Goal: Check status: Check status

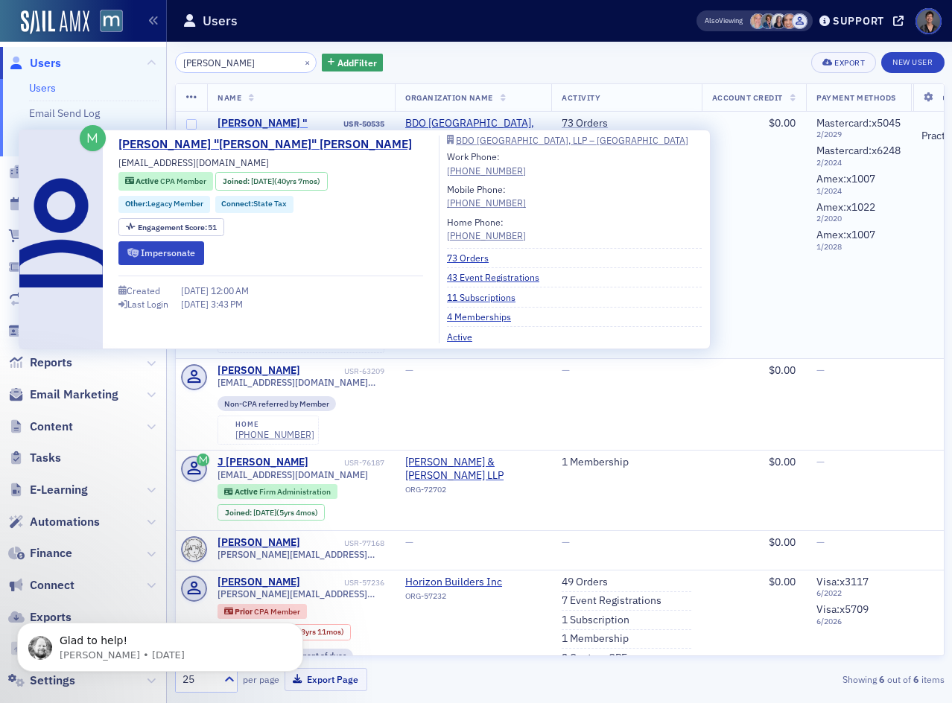
type input "[PERSON_NAME]"
click at [261, 119] on div "[PERSON_NAME] "[PERSON_NAME]" [PERSON_NAME]" at bounding box center [279, 136] width 124 height 39
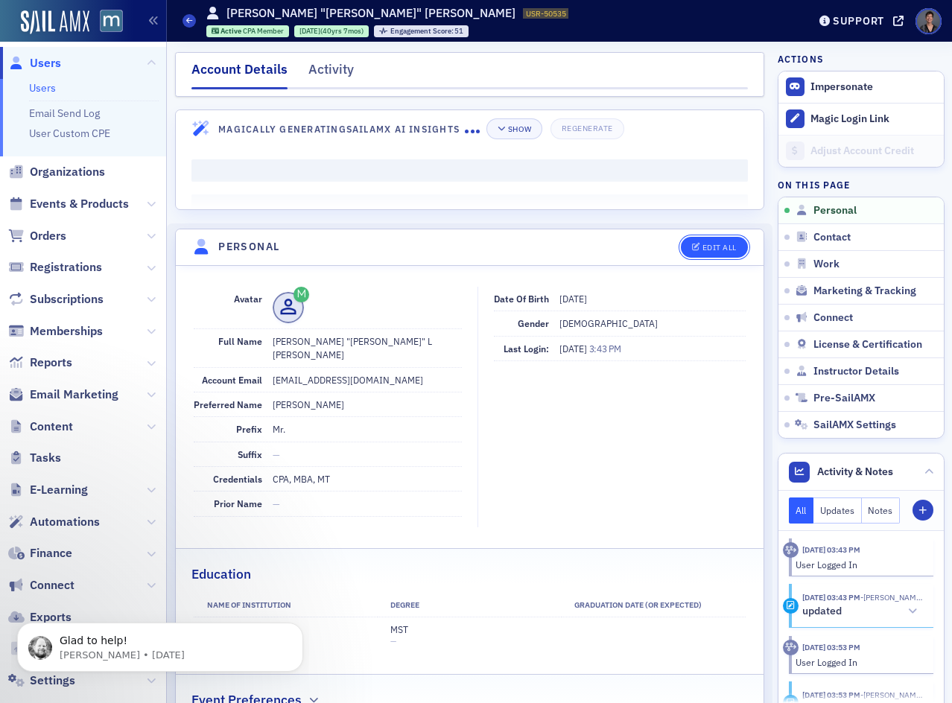
click at [703, 247] on div "Edit All" at bounding box center [719, 248] width 34 height 8
select select "US"
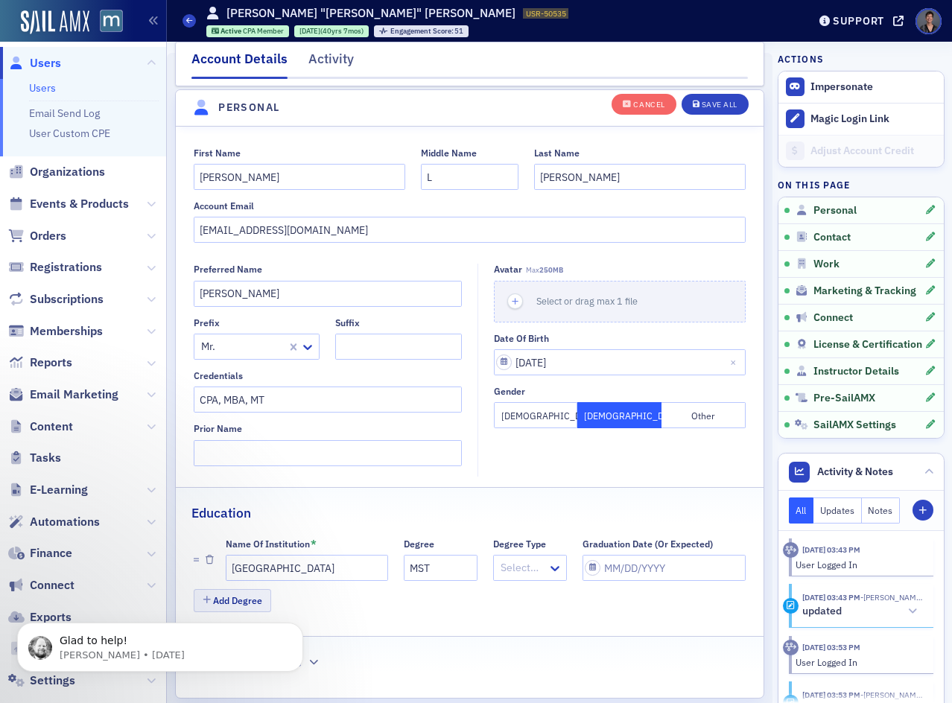
scroll to position [174, 0]
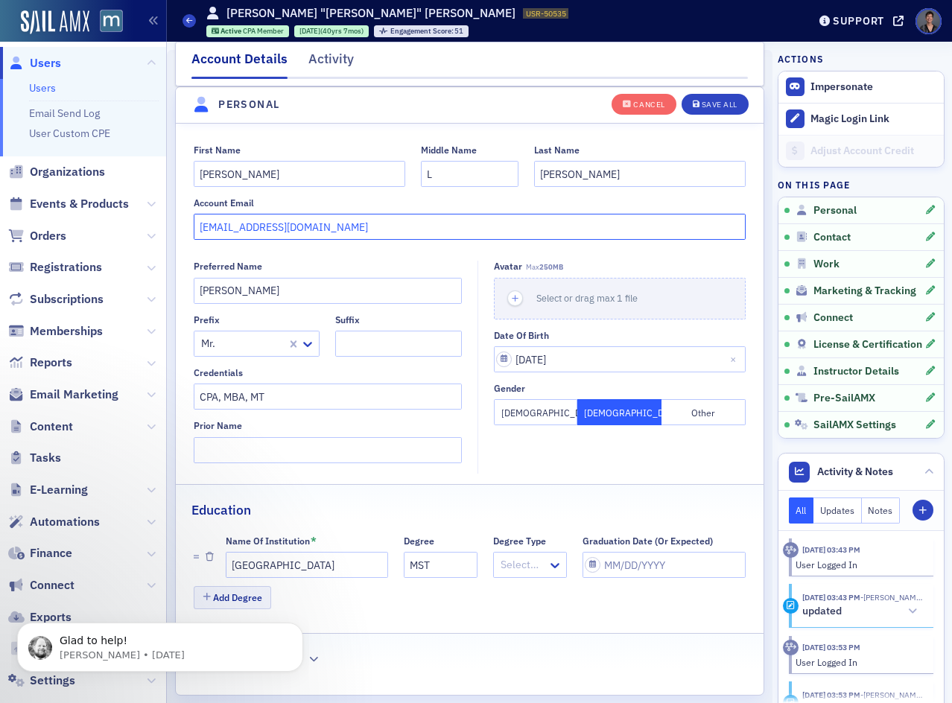
drag, startPoint x: 275, startPoint y: 228, endPoint x: 170, endPoint y: 230, distance: 105.0
paste input "[EMAIL_ADDRESS]"
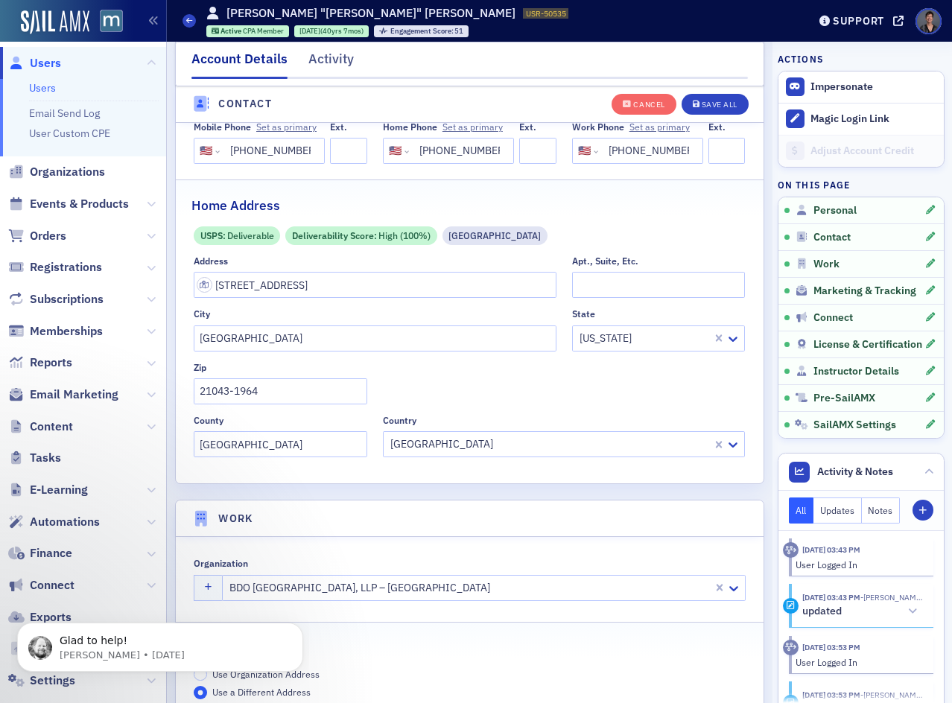
scroll to position [993, 0]
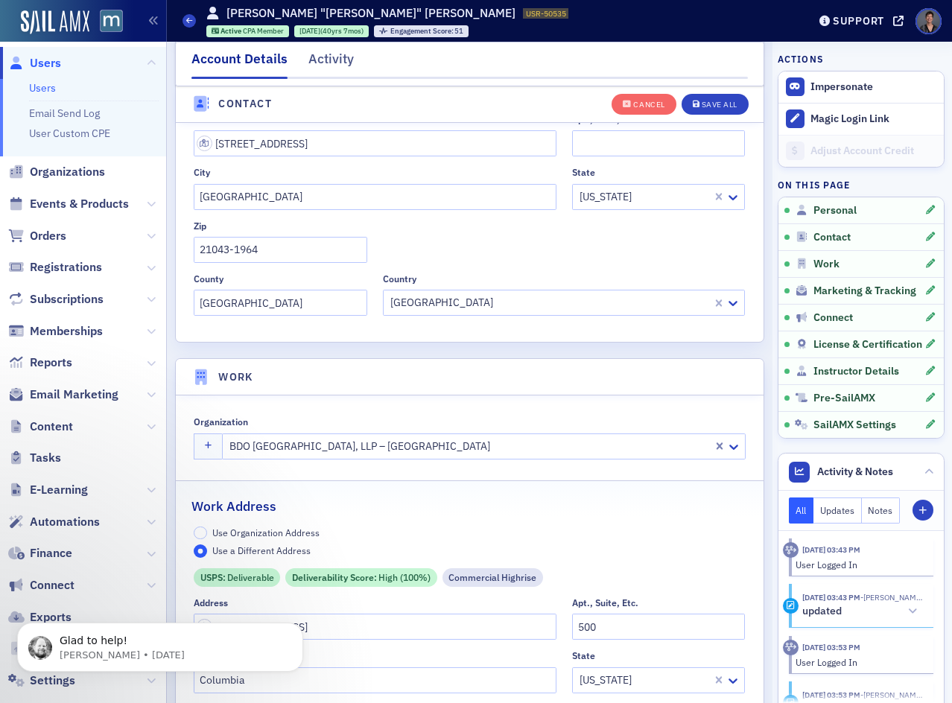
type input "[EMAIL_ADDRESS][DOMAIN_NAME]"
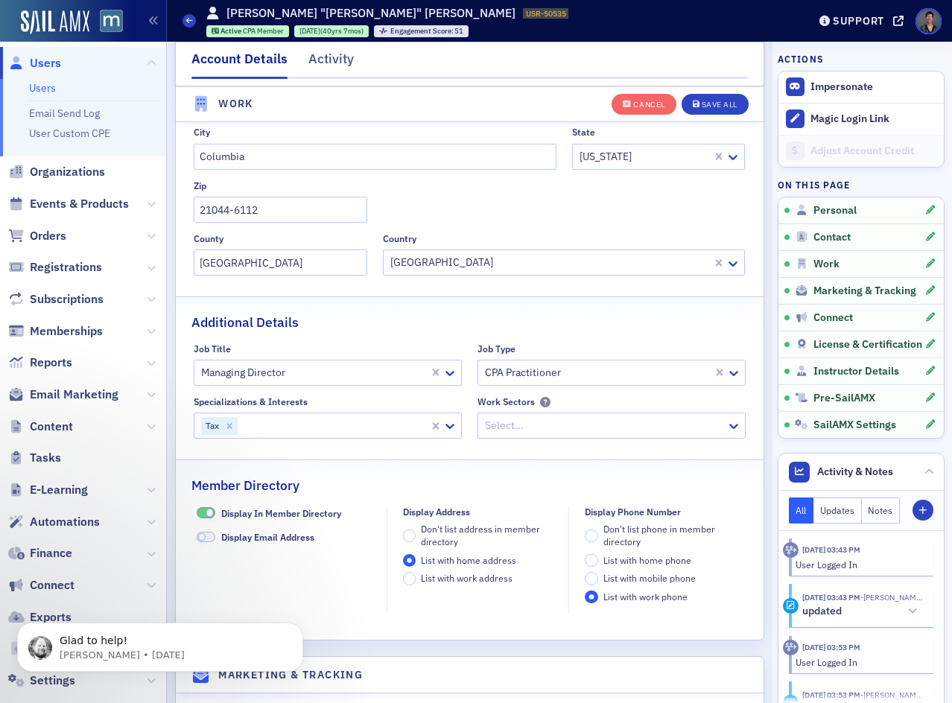
scroll to position [1589, 0]
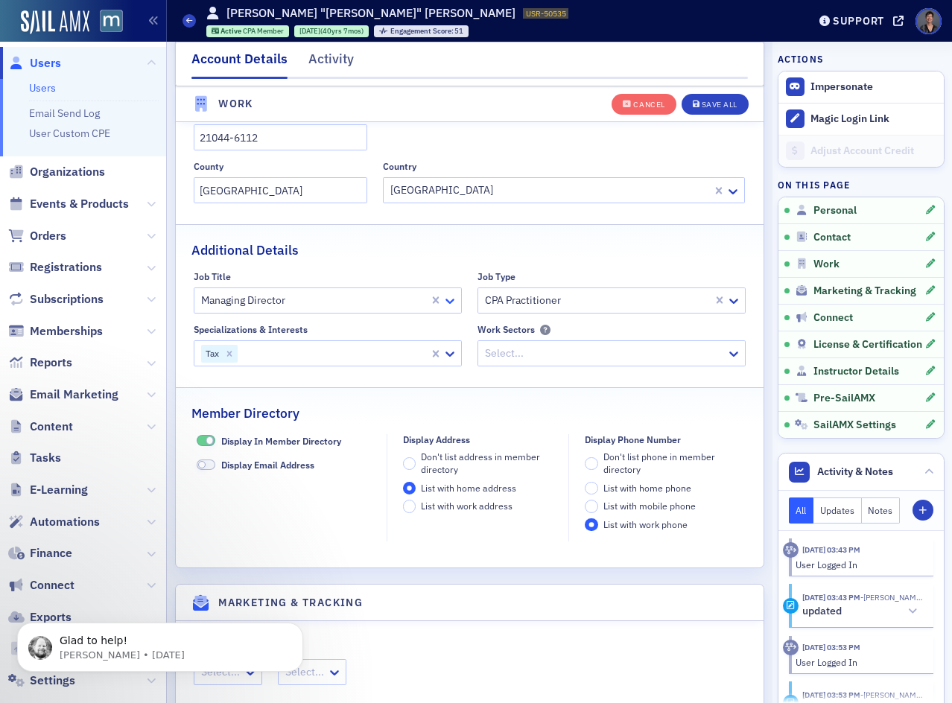
click at [445, 302] on icon at bounding box center [449, 301] width 9 height 5
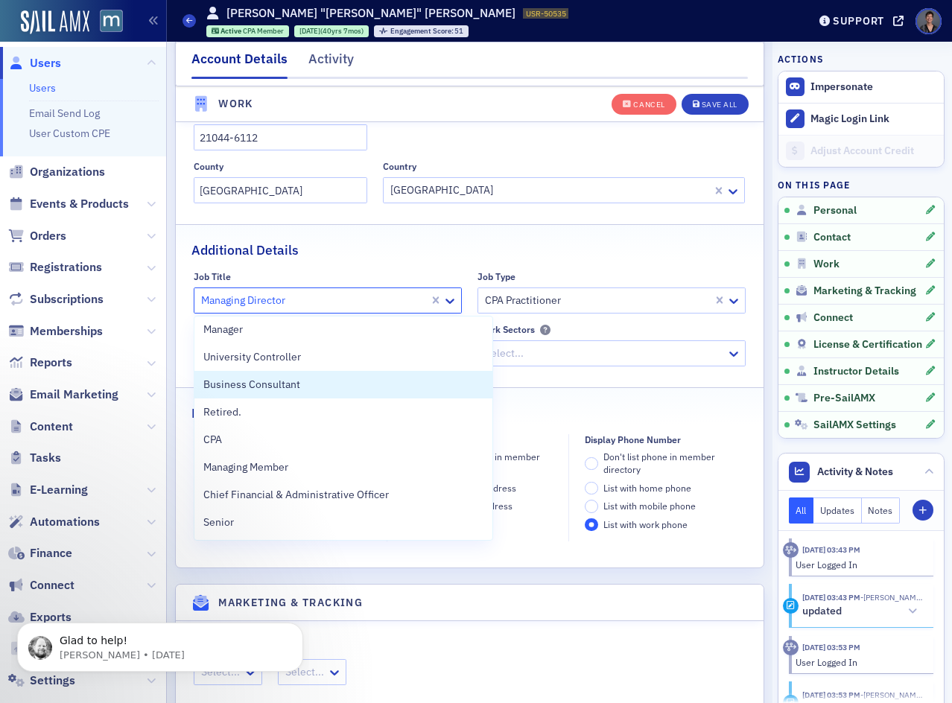
scroll to position [745, 0]
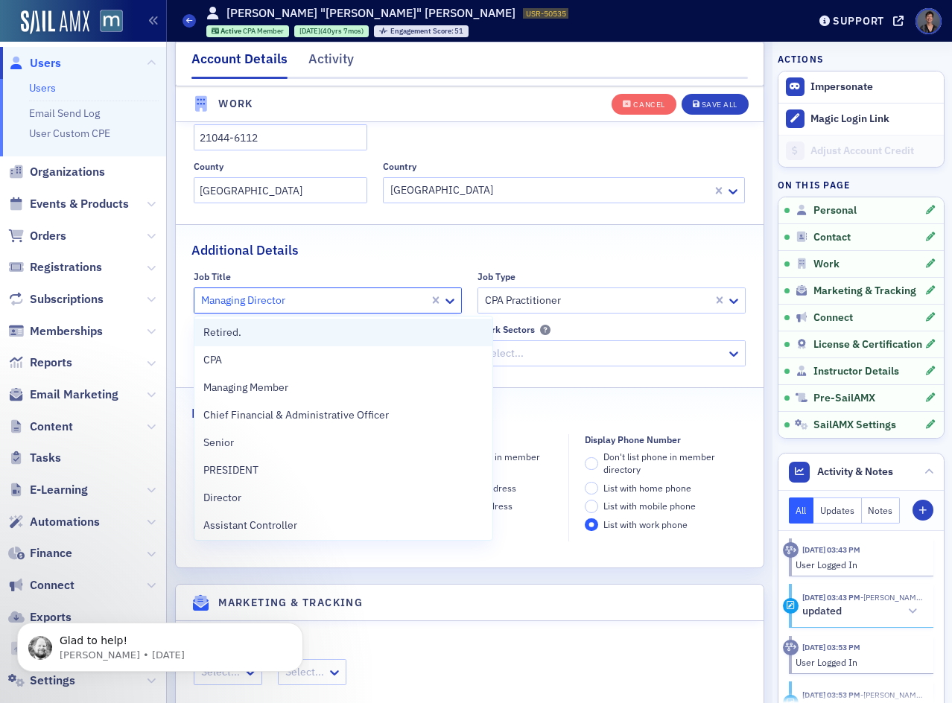
click at [232, 334] on span "Retired." at bounding box center [222, 333] width 38 height 16
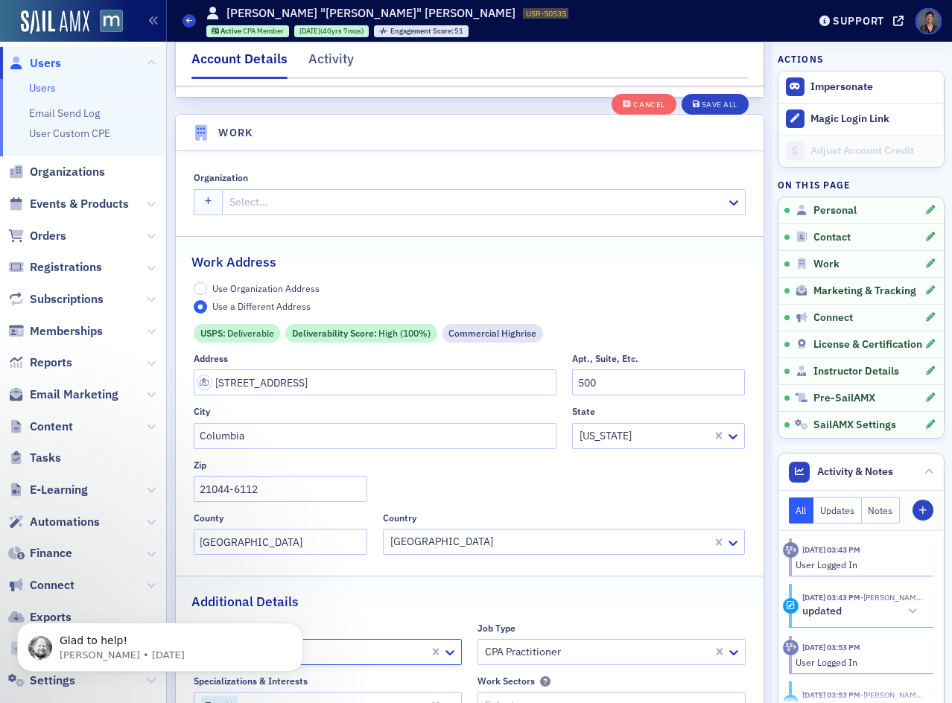
scroll to position [1216, 0]
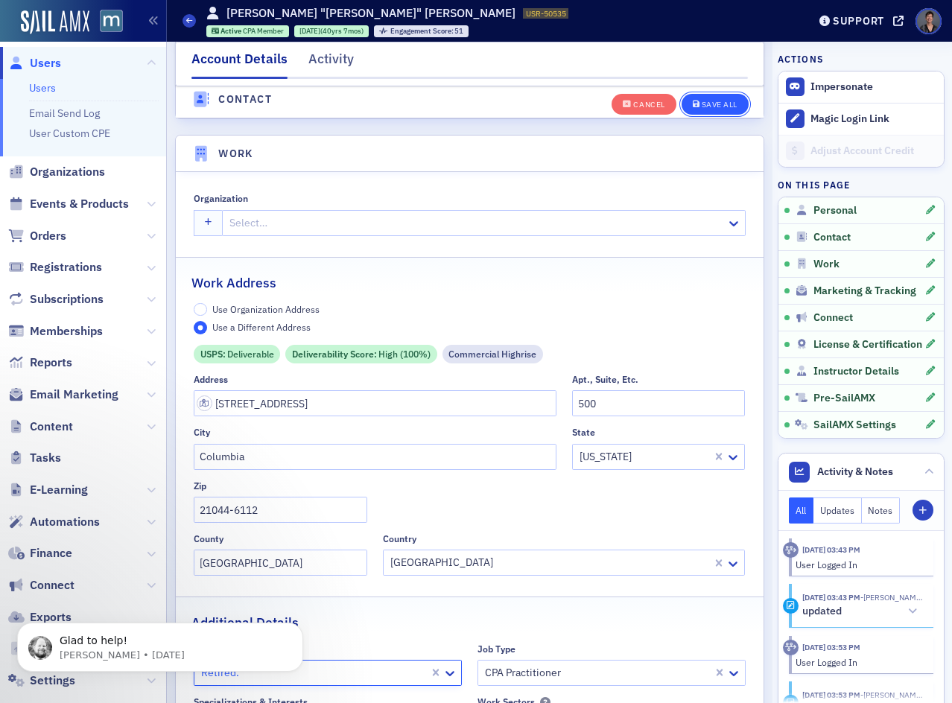
click at [702, 102] on div "Save All" at bounding box center [720, 105] width 36 height 8
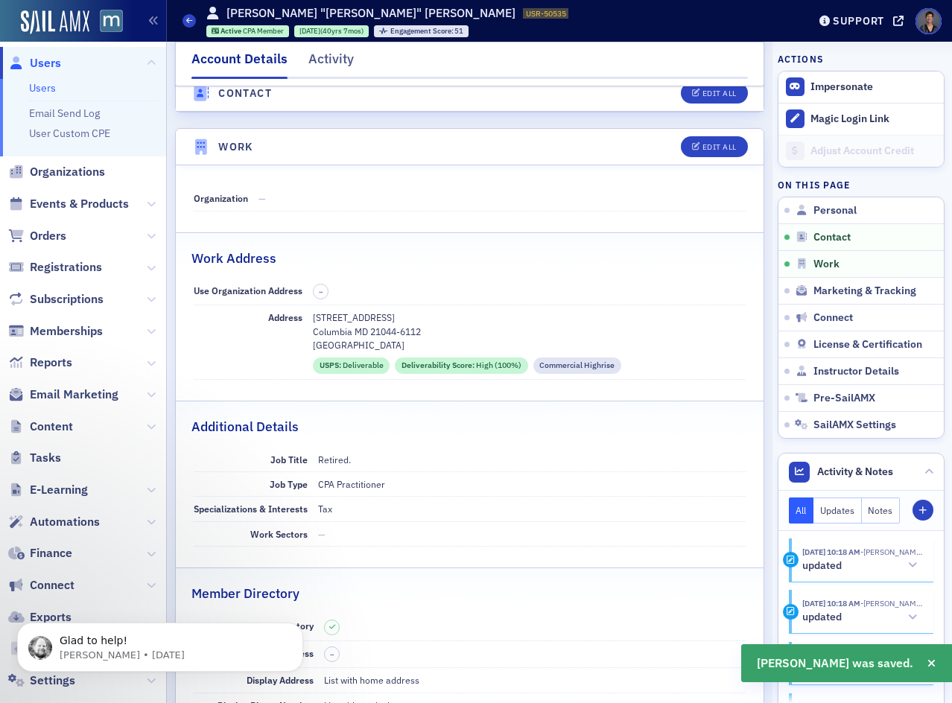
scroll to position [844, 0]
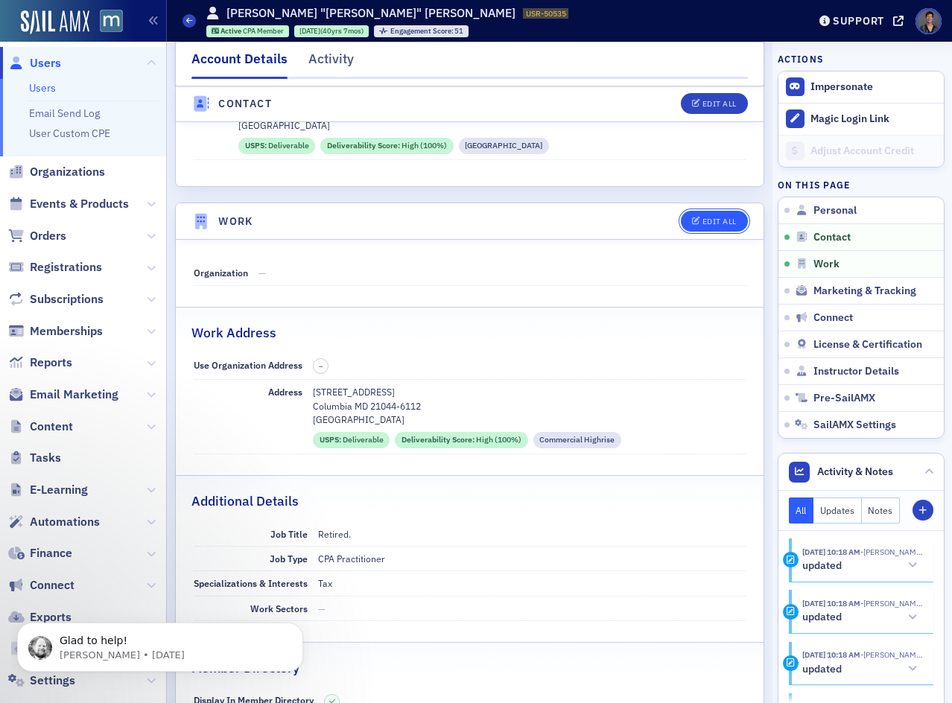
click at [702, 217] on div "Edit All" at bounding box center [719, 221] width 34 height 8
select select "US"
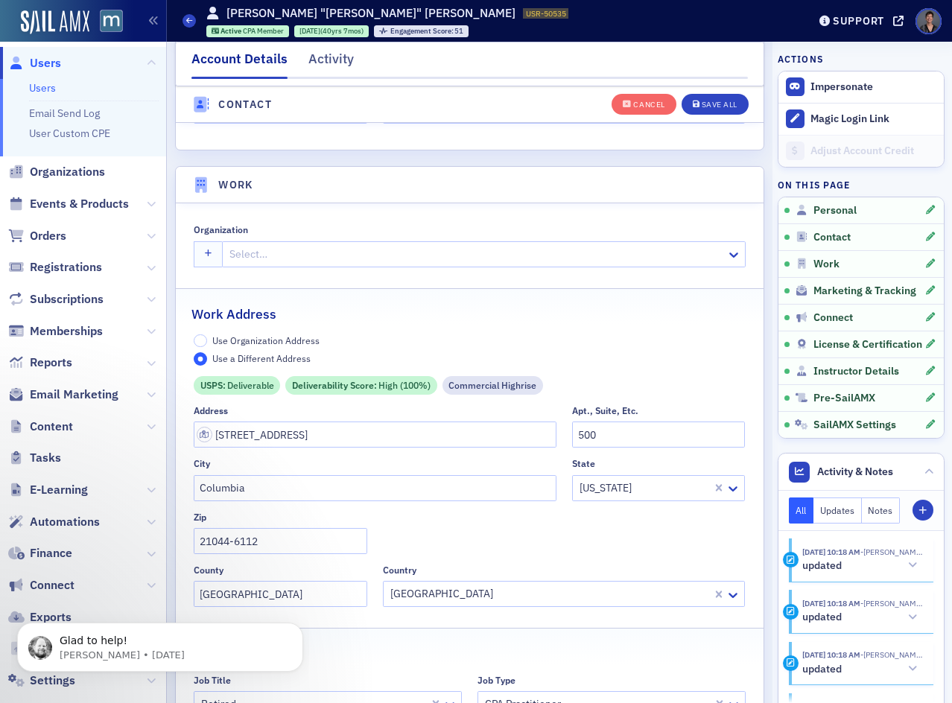
scroll to position [1265, 0]
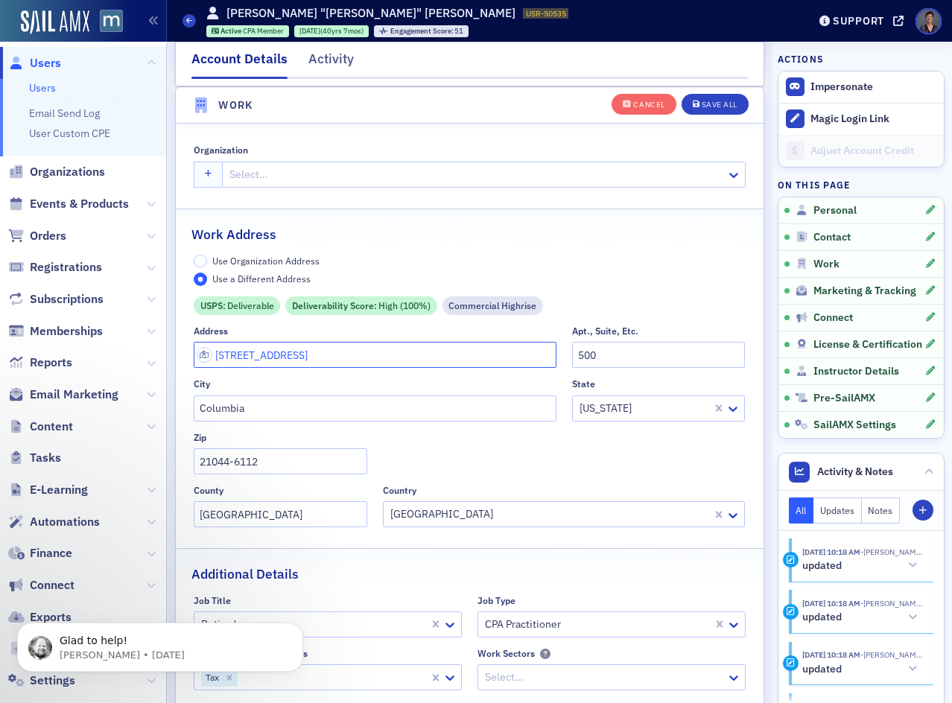
drag, startPoint x: 335, startPoint y: 357, endPoint x: 114, endPoint y: 358, distance: 221.2
click at [113, 358] on div "Users Users Email Send Log User Custom CPE Organizations Events & Products Orde…" at bounding box center [476, 351] width 952 height 703
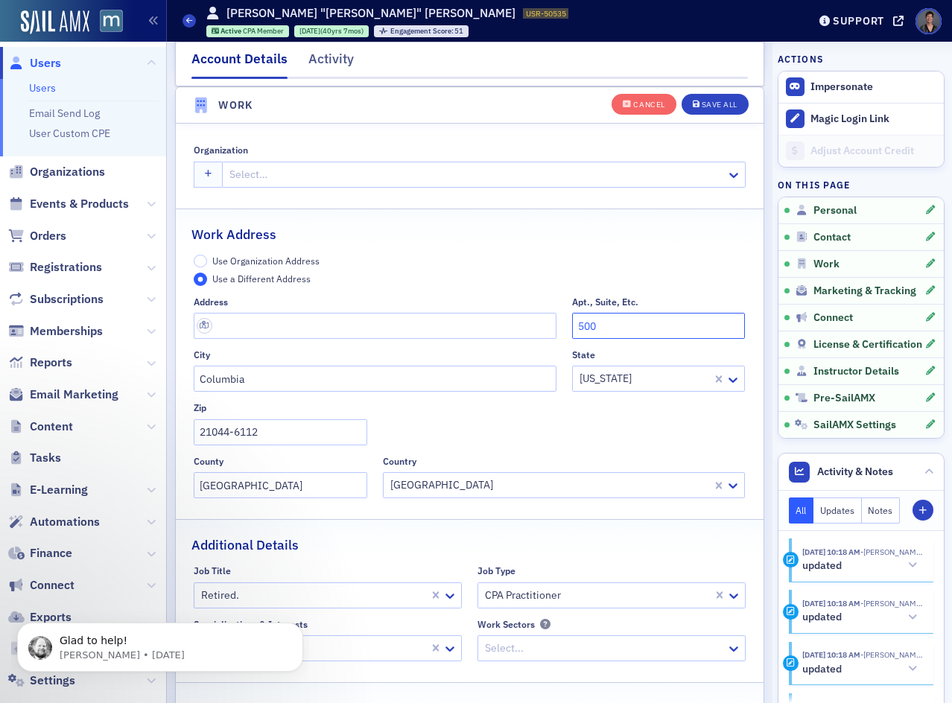
click at [518, 325] on div "Address Apt., Suite, Etc. [STREET_ADDRESS][US_STATE]-6112 County [GEOGRAPHIC_DA…" at bounding box center [470, 397] width 552 height 202
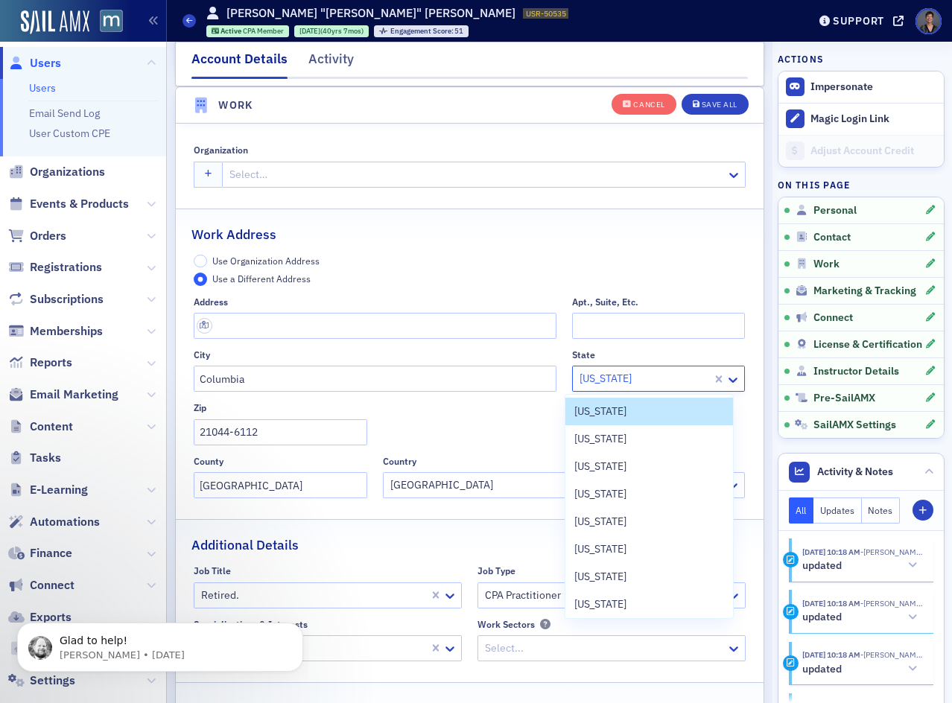
drag, startPoint x: 622, startPoint y: 375, endPoint x: 546, endPoint y: 380, distance: 76.2
click at [546, 380] on div "Address [GEOGRAPHIC_DATA]. [GEOGRAPHIC_DATA] 52 results available. Use Up and D…" at bounding box center [470, 397] width 552 height 202
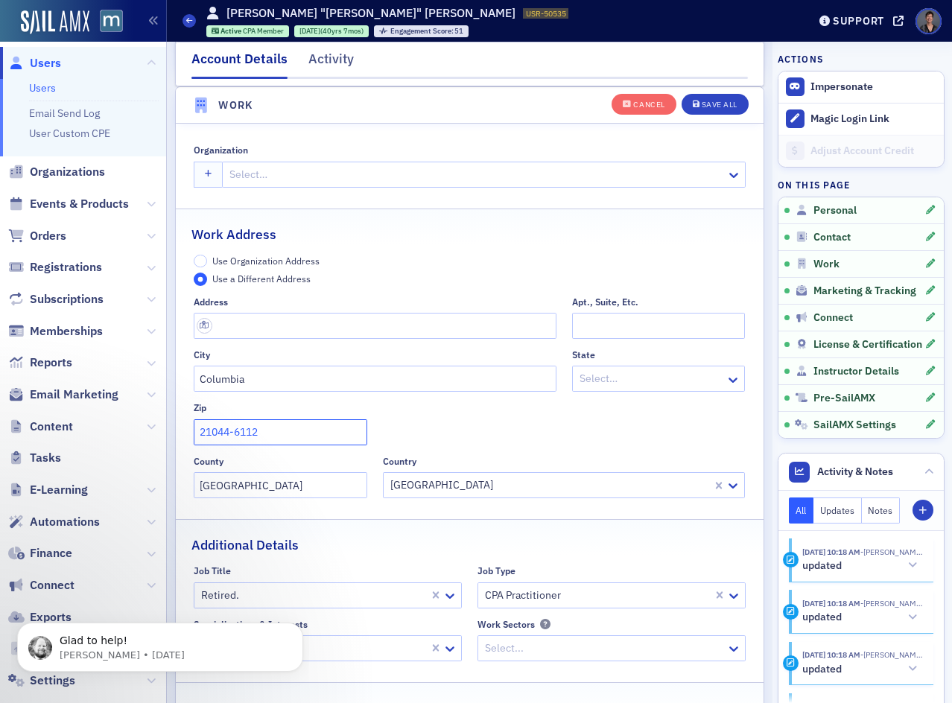
drag, startPoint x: 270, startPoint y: 435, endPoint x: 151, endPoint y: 447, distance: 119.8
click at [126, 442] on div "Users Users Email Send Log User Custom CPE Organizations Events & Products Orde…" at bounding box center [476, 351] width 952 height 703
click at [317, 489] on input "[GEOGRAPHIC_DATA]" at bounding box center [281, 485] width 174 height 26
drag, startPoint x: 203, startPoint y: 482, endPoint x: 165, endPoint y: 482, distance: 38.7
click at [157, 482] on div "Users Users Email Send Log User Custom CPE Organizations Events & Products Orde…" at bounding box center [476, 351] width 952 height 703
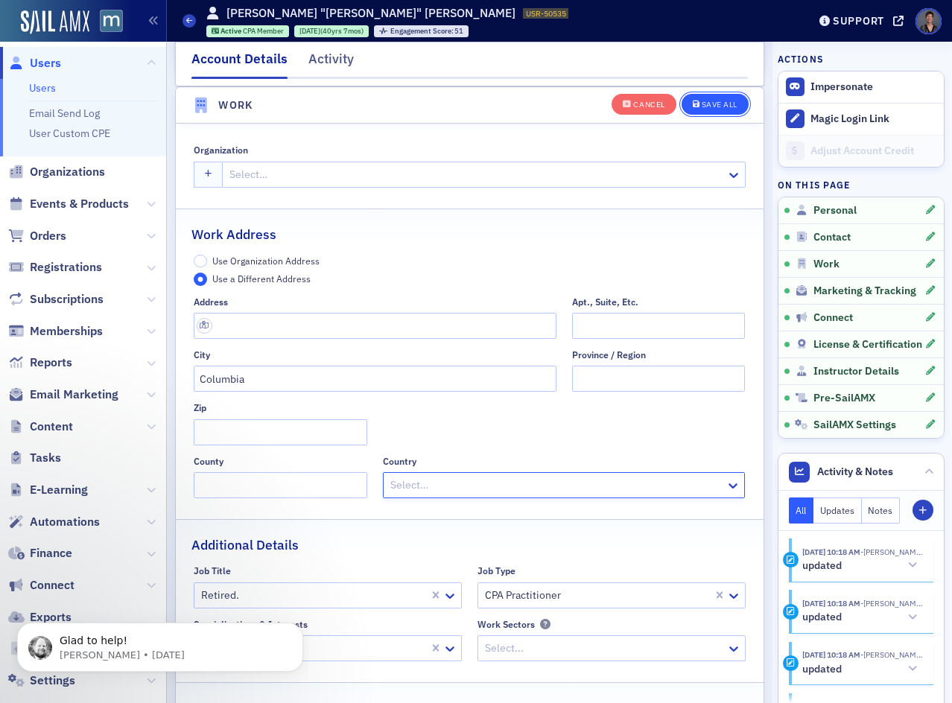
click at [713, 104] on div "Save All" at bounding box center [720, 105] width 36 height 8
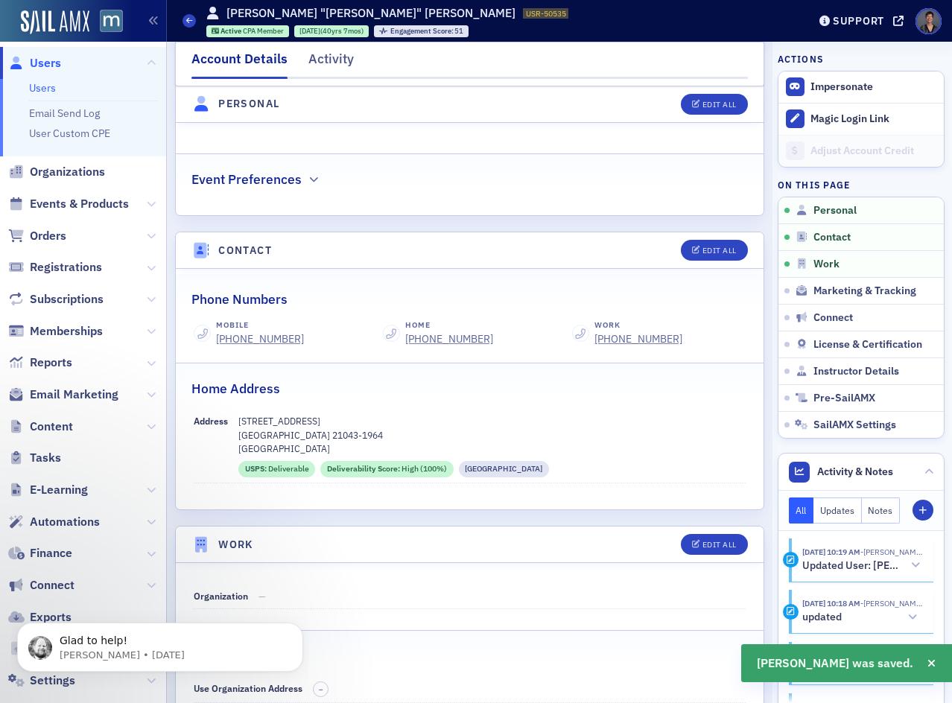
scroll to position [520, 0]
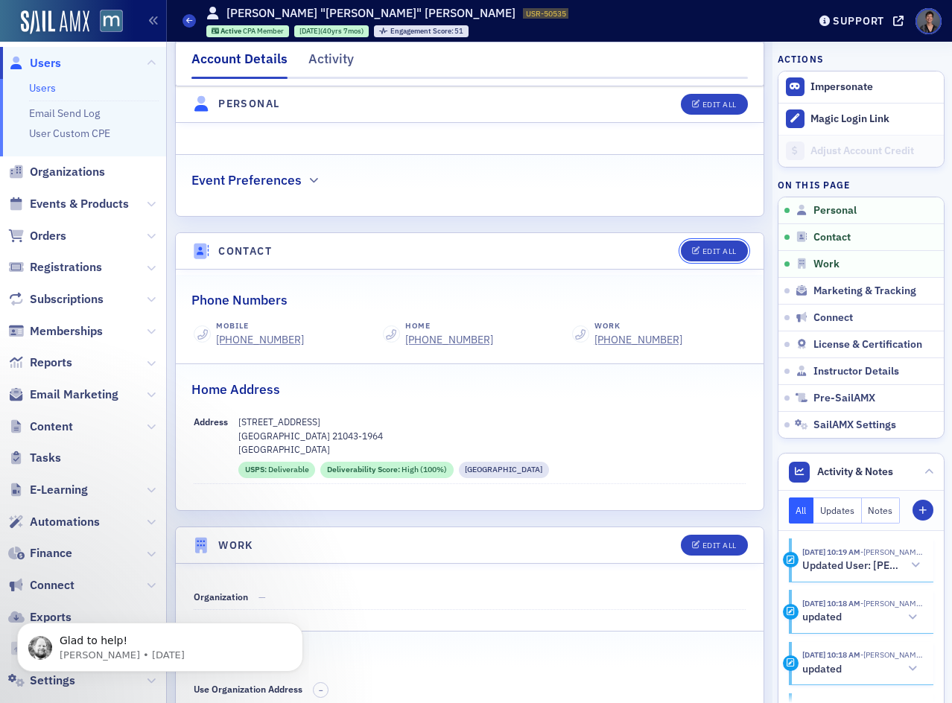
drag, startPoint x: 689, startPoint y: 235, endPoint x: 691, endPoint y: 250, distance: 14.3
click at [692, 247] on span "Edit All" at bounding box center [714, 251] width 45 height 8
select select "US"
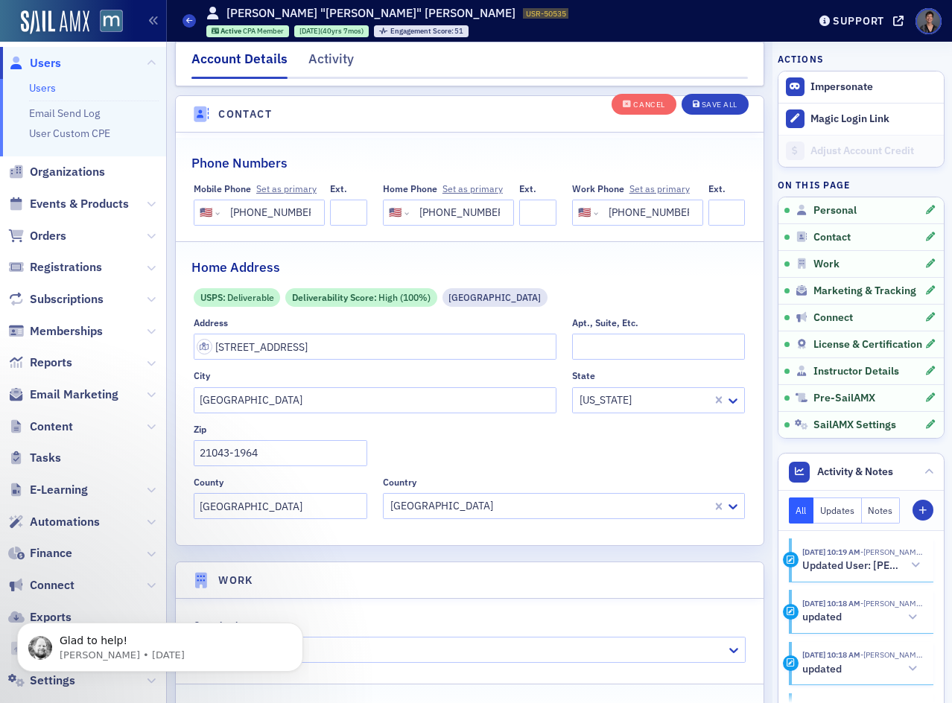
scroll to position [798, 0]
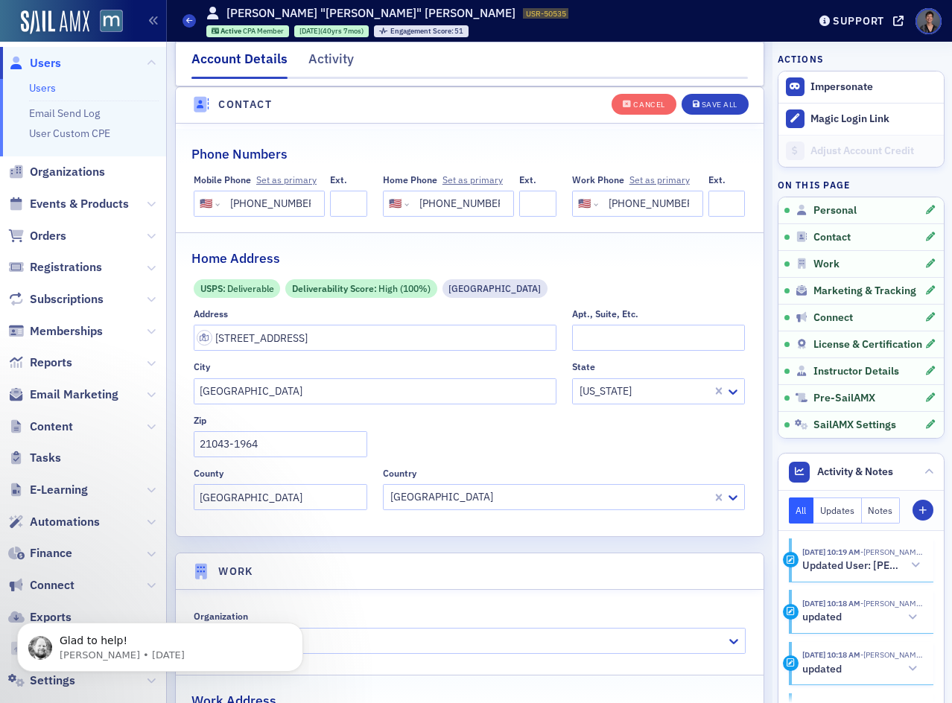
drag, startPoint x: 679, startPoint y: 200, endPoint x: 565, endPoint y: 203, distance: 114.0
click at [572, 203] on div "International [GEOGRAPHIC_DATA] [GEOGRAPHIC_DATA] [GEOGRAPHIC_DATA] [GEOGRAPHIC…" at bounding box center [637, 204] width 131 height 26
click at [706, 96] on button "Save All" at bounding box center [715, 103] width 67 height 21
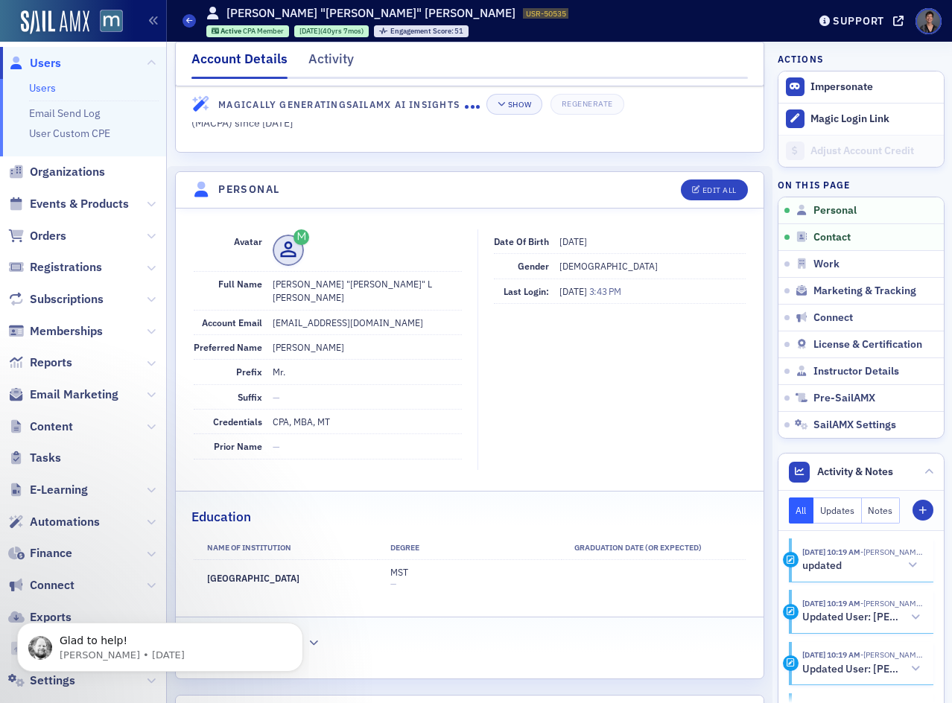
scroll to position [0, 0]
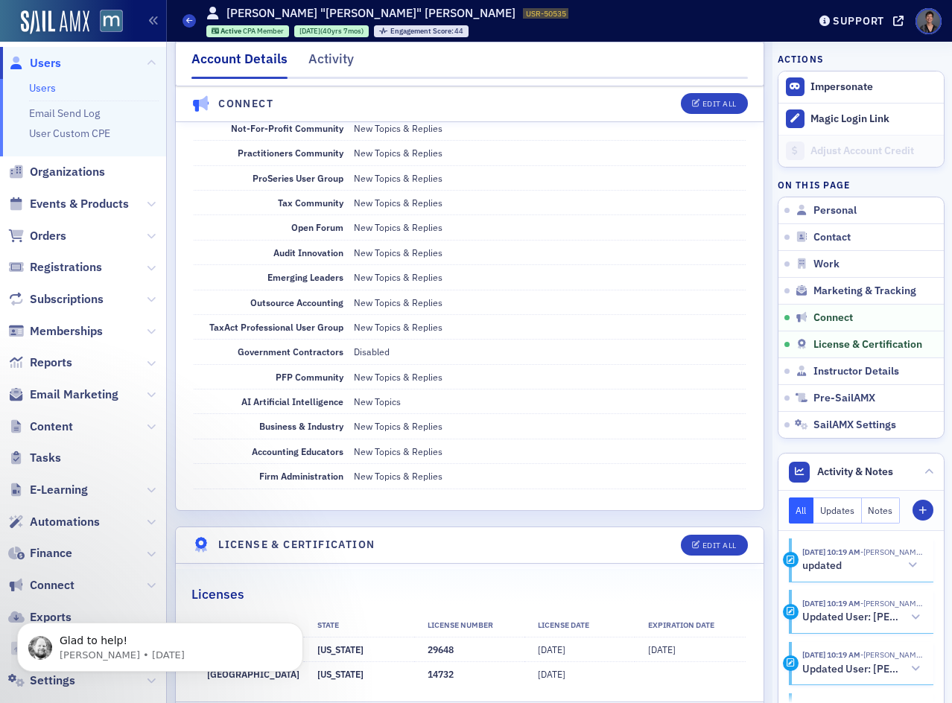
scroll to position [2607, 0]
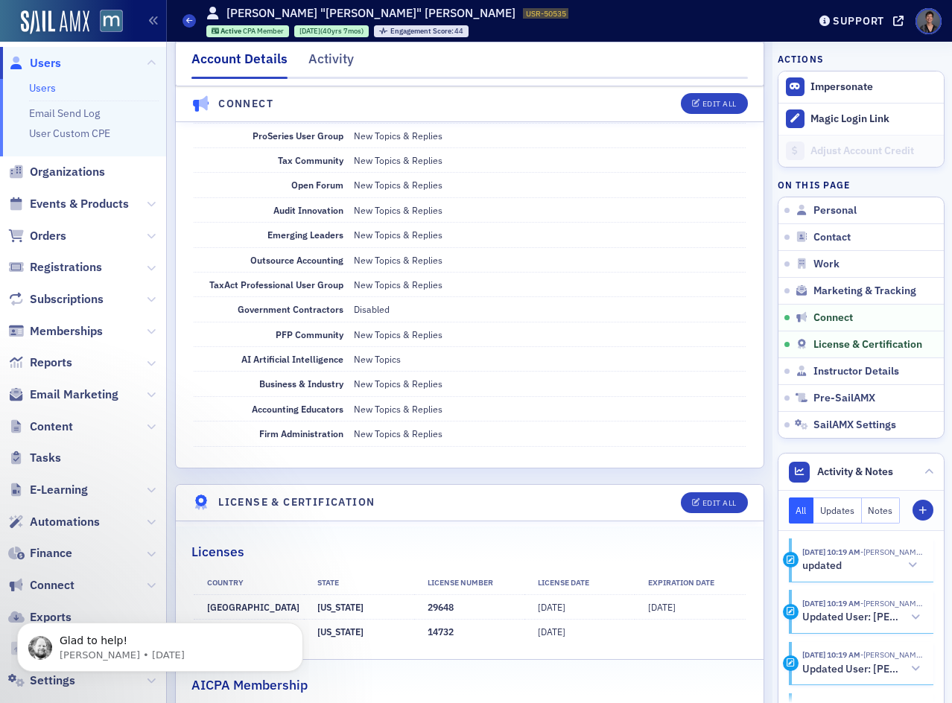
click at [469, 422] on dd "New Topics & Replies" at bounding box center [550, 434] width 392 height 24
click at [692, 106] on icon "button" at bounding box center [696, 105] width 9 height 8
select select "US"
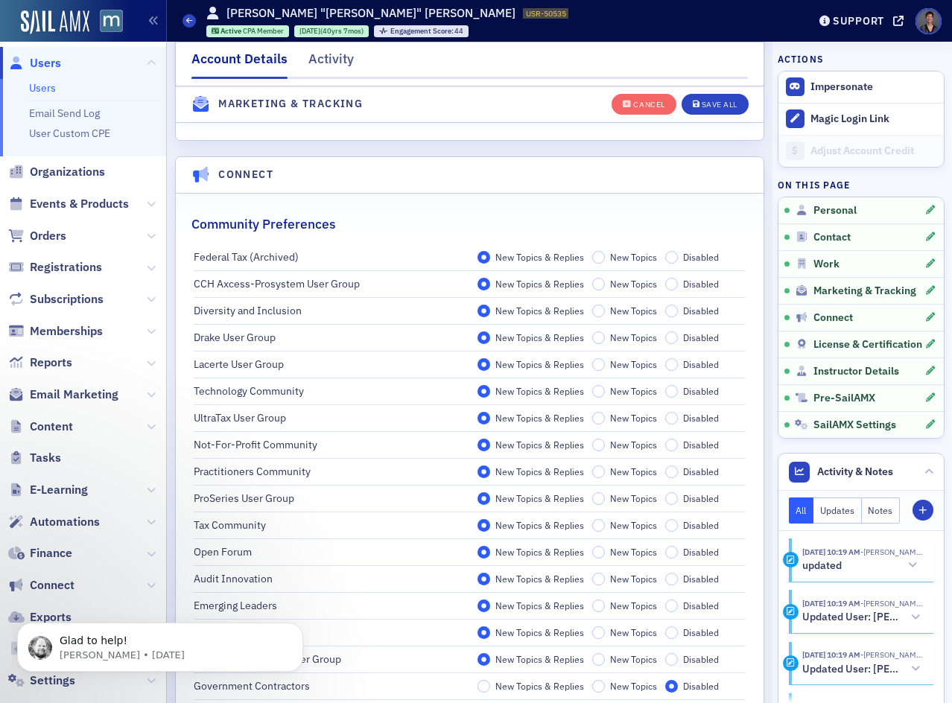
scroll to position [2669, 0]
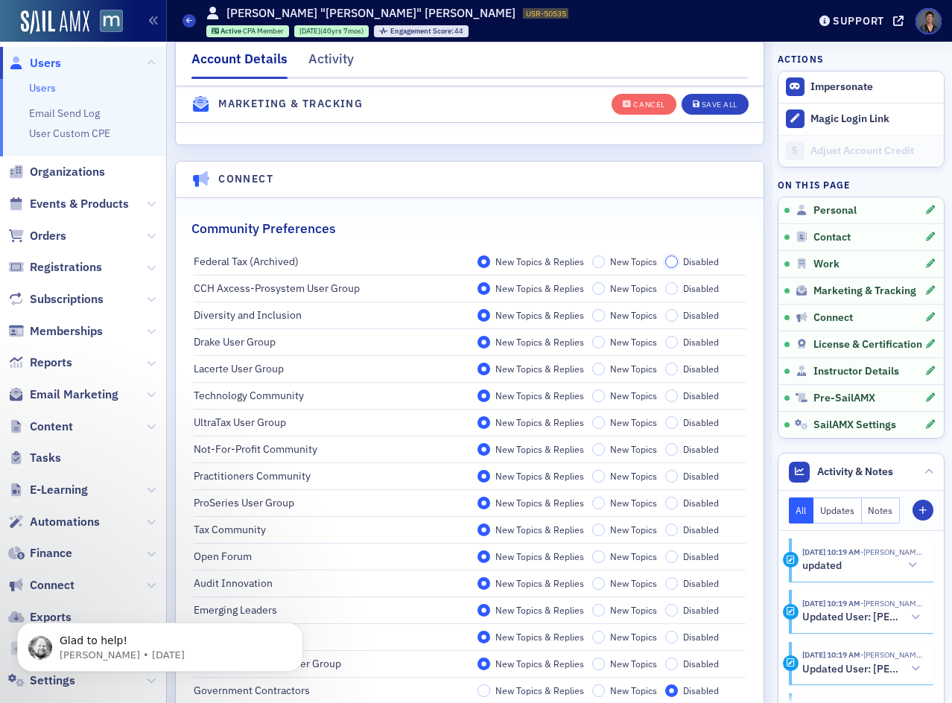
click at [668, 264] on input "Disabled" at bounding box center [671, 261] width 13 height 13
click at [665, 293] on input "Disabled" at bounding box center [671, 288] width 13 height 13
click at [667, 317] on input "Disabled" at bounding box center [671, 315] width 13 height 13
click at [667, 341] on input "Disabled" at bounding box center [671, 342] width 13 height 13
click at [665, 370] on input "Disabled" at bounding box center [671, 369] width 13 height 13
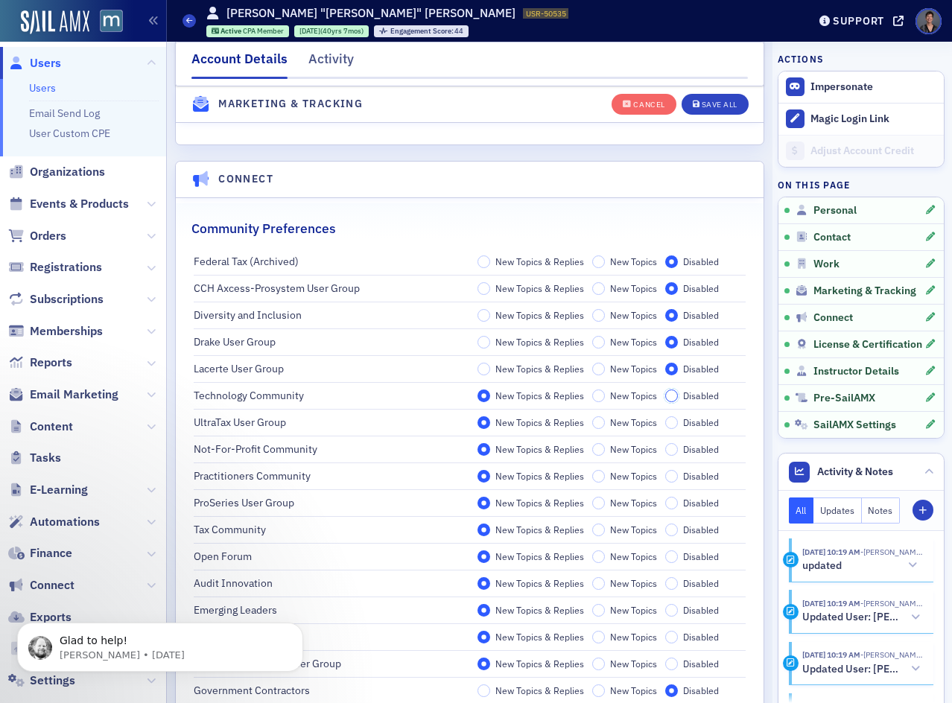
click at [665, 395] on input "Disabled" at bounding box center [671, 396] width 13 height 13
click at [665, 425] on input "Disabled" at bounding box center [671, 422] width 13 height 13
click at [668, 448] on input "Disabled" at bounding box center [671, 449] width 13 height 13
click at [666, 476] on input "Disabled" at bounding box center [671, 476] width 13 height 13
click at [665, 502] on input "Disabled" at bounding box center [671, 503] width 13 height 13
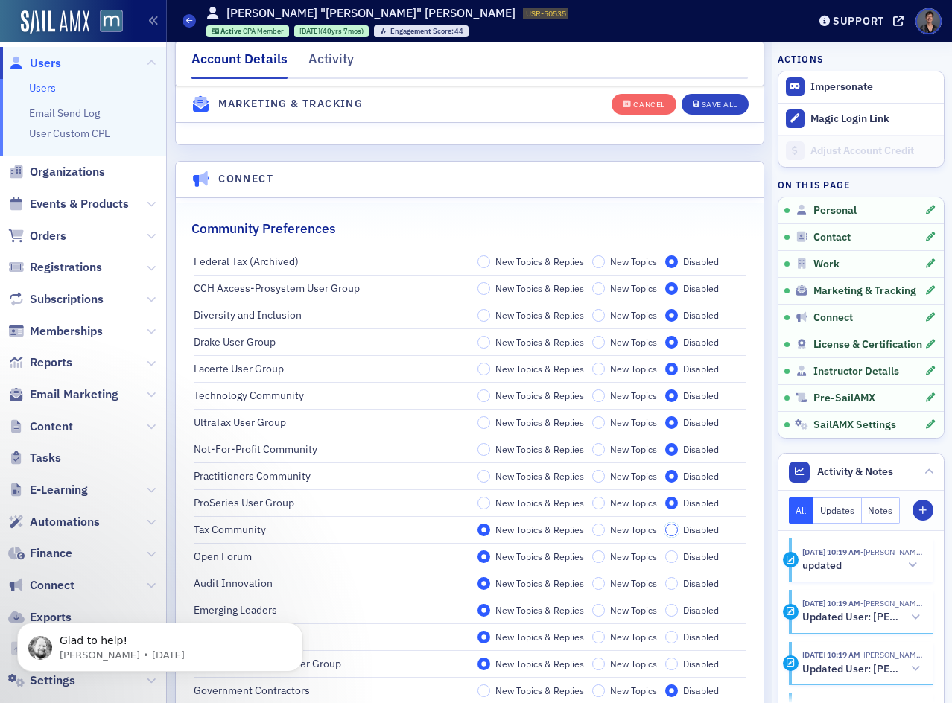
click at [665, 533] on input "Disabled" at bounding box center [671, 530] width 13 height 13
click at [665, 559] on input "Disabled" at bounding box center [671, 556] width 13 height 13
click at [667, 585] on input "Disabled" at bounding box center [671, 583] width 13 height 13
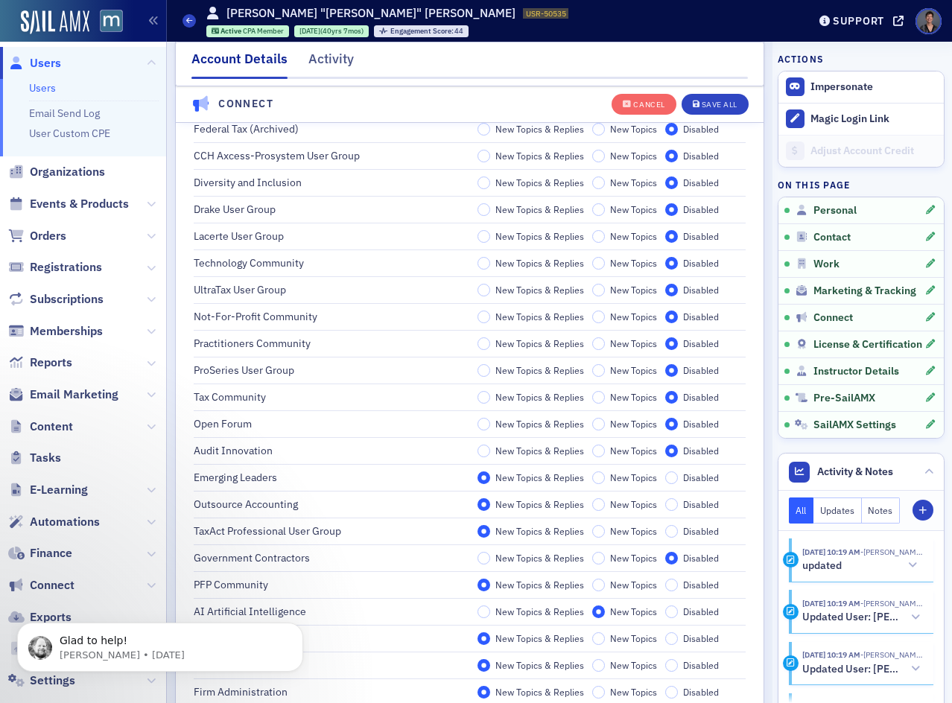
scroll to position [2892, 0]
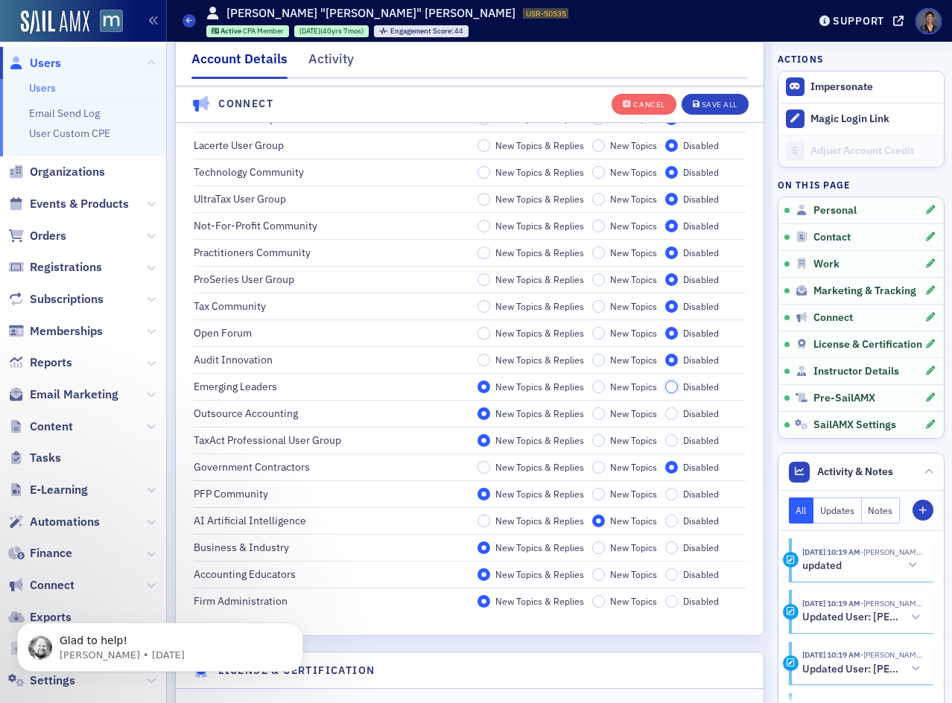
click at [667, 385] on input "Disabled" at bounding box center [671, 387] width 13 height 13
click at [667, 416] on input "Disabled" at bounding box center [671, 413] width 13 height 13
click at [666, 440] on input "Disabled" at bounding box center [671, 440] width 13 height 13
click at [667, 492] on input "Disabled" at bounding box center [671, 494] width 13 height 13
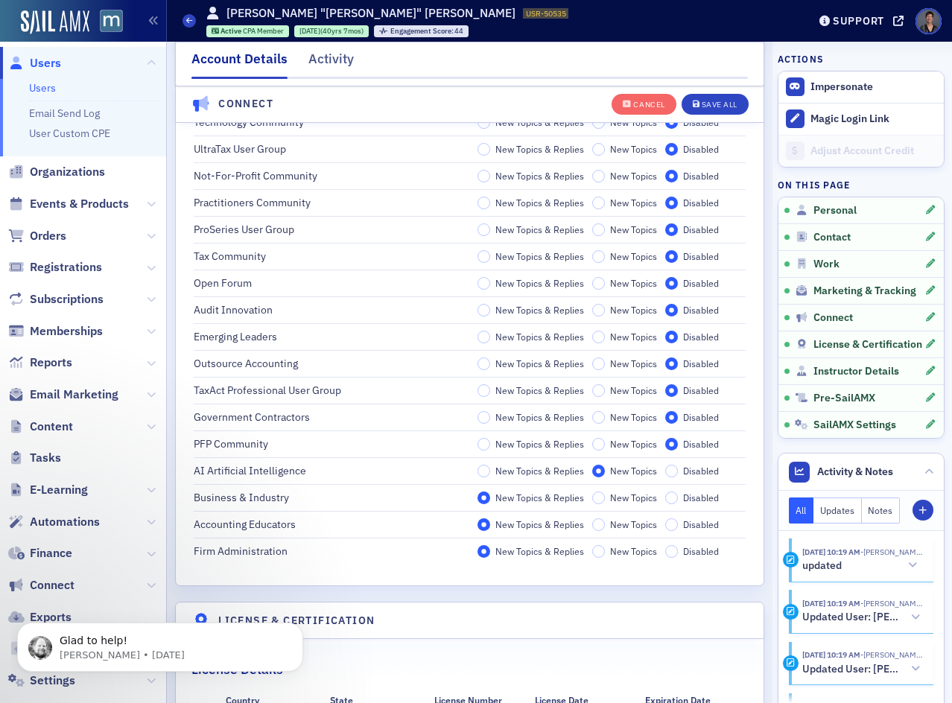
scroll to position [2967, 0]
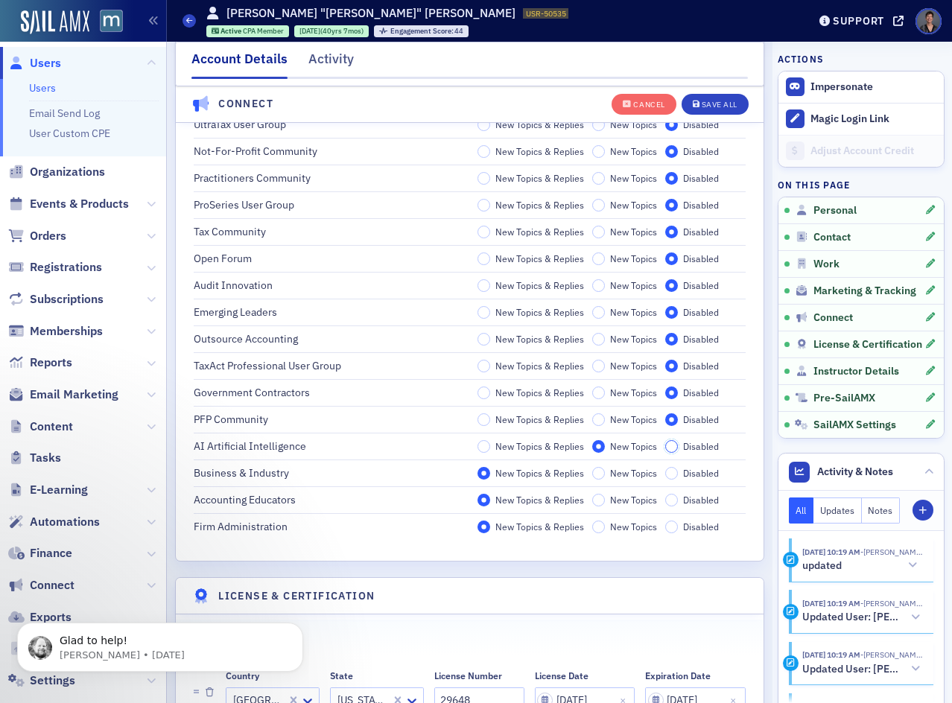
click at [666, 445] on input "Disabled" at bounding box center [671, 446] width 13 height 13
click at [665, 475] on input "Disabled" at bounding box center [671, 473] width 13 height 13
click at [665, 495] on input "Disabled" at bounding box center [671, 500] width 13 height 13
click at [673, 525] on label "Disabled" at bounding box center [692, 527] width 54 height 13
click at [673, 525] on input "Disabled" at bounding box center [671, 527] width 13 height 13
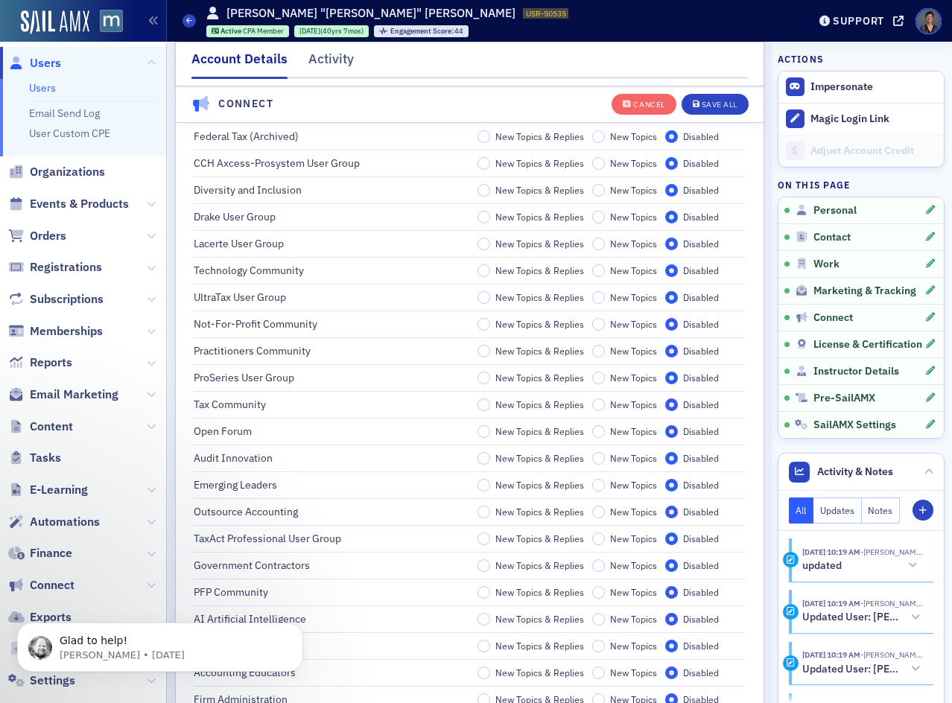
scroll to position [2818, 0]
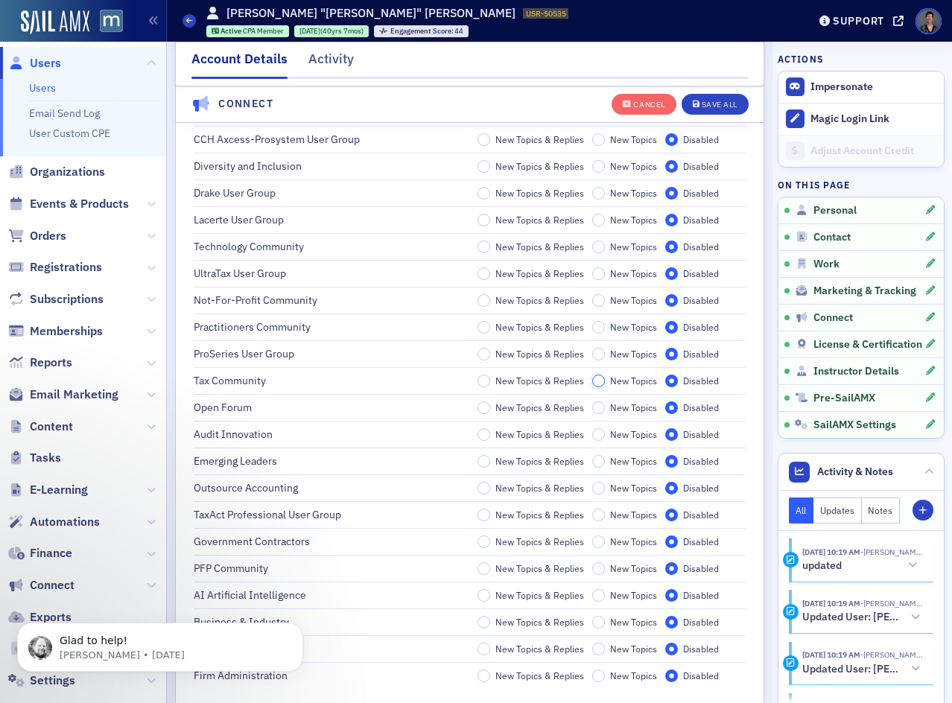
click at [596, 384] on input "New Topics" at bounding box center [598, 381] width 13 height 13
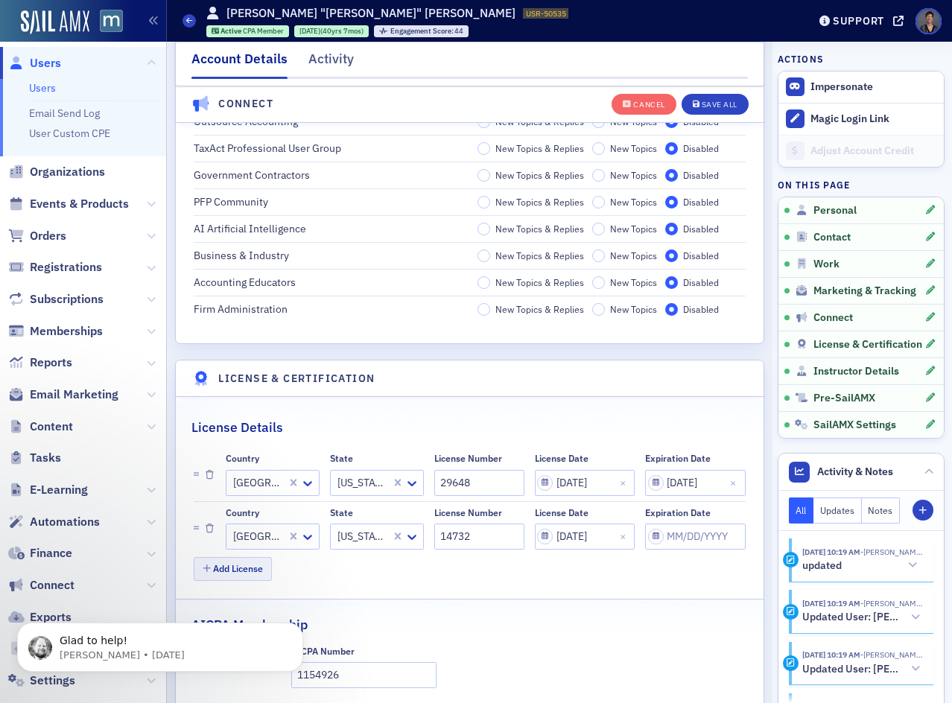
scroll to position [3190, 0]
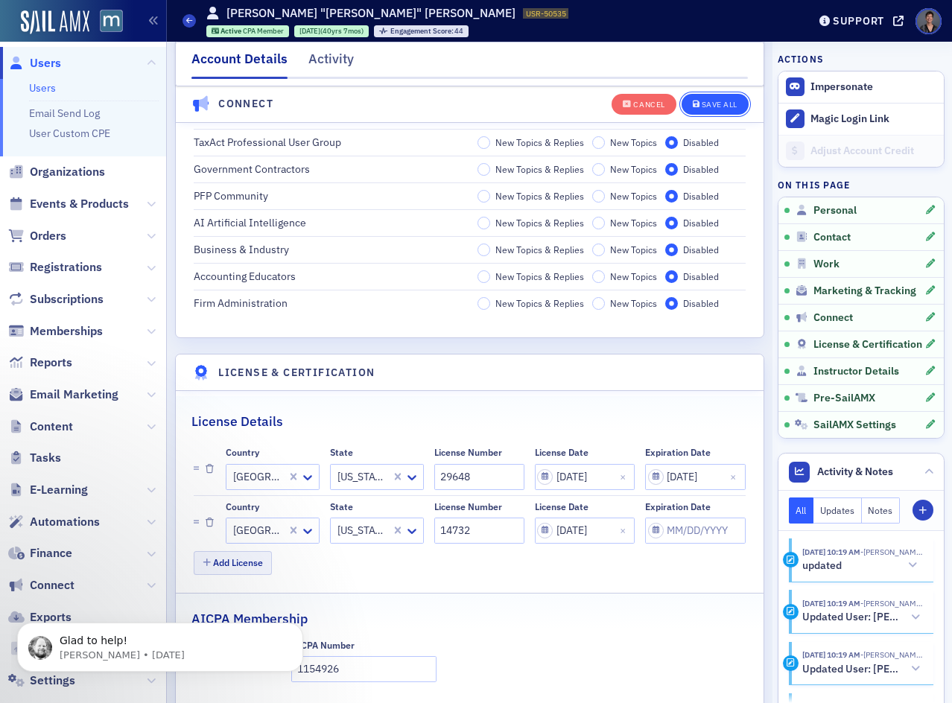
drag, startPoint x: 711, startPoint y: 102, endPoint x: 699, endPoint y: 107, distance: 13.0
click at [711, 102] on div "Save All" at bounding box center [720, 105] width 36 height 8
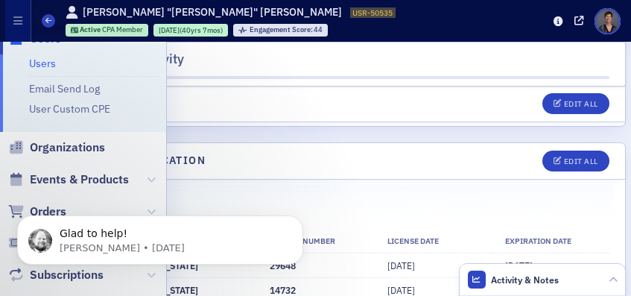
scroll to position [2997, 0]
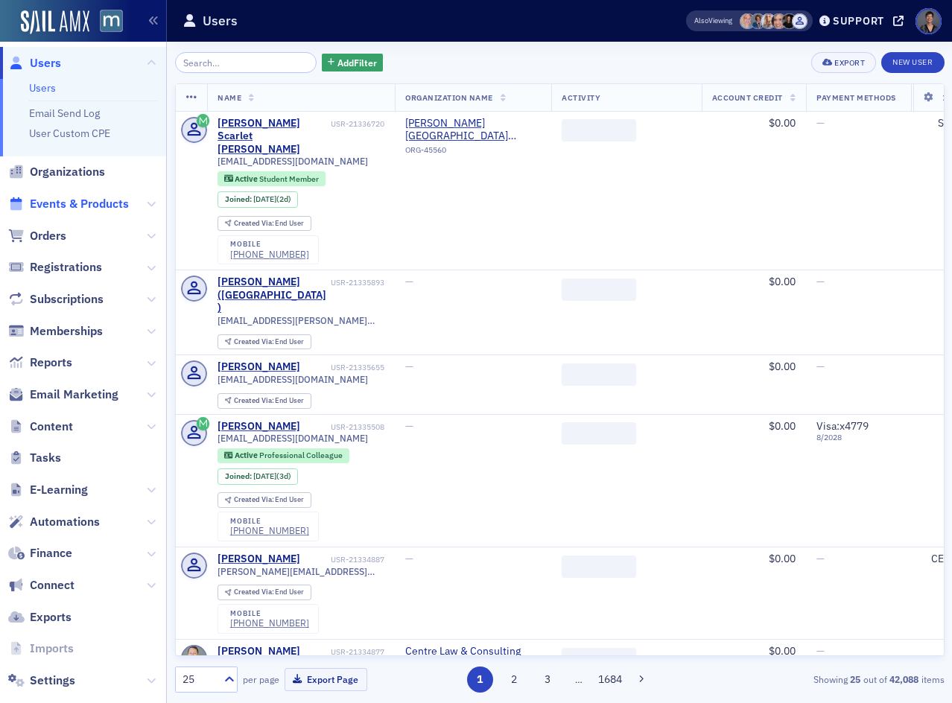
click at [110, 206] on span "Events & Products" at bounding box center [79, 204] width 99 height 16
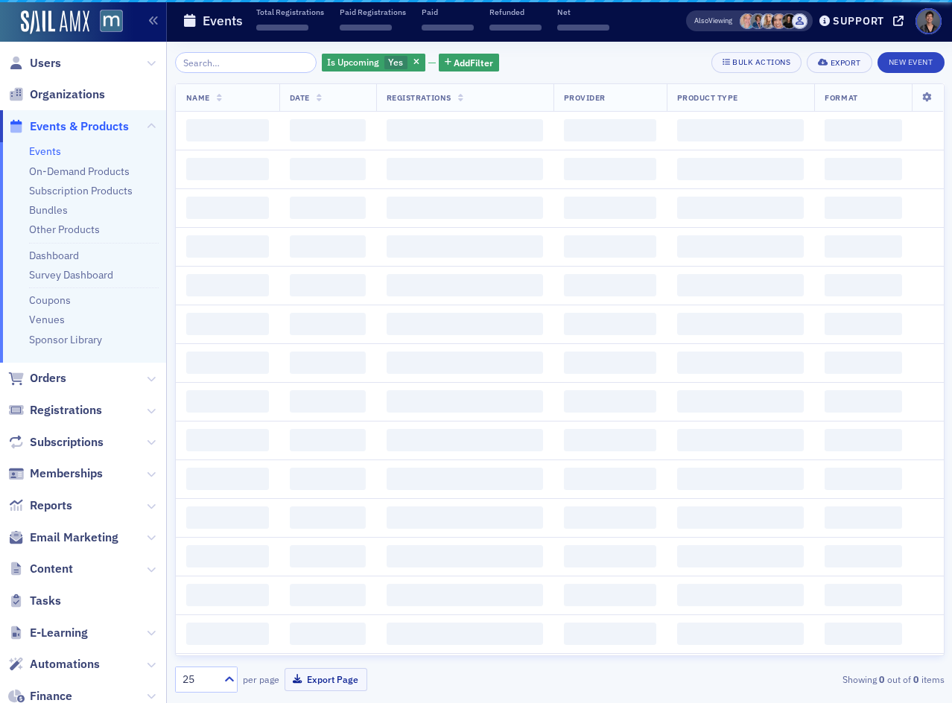
click at [220, 65] on input "search" at bounding box center [246, 62] width 142 height 21
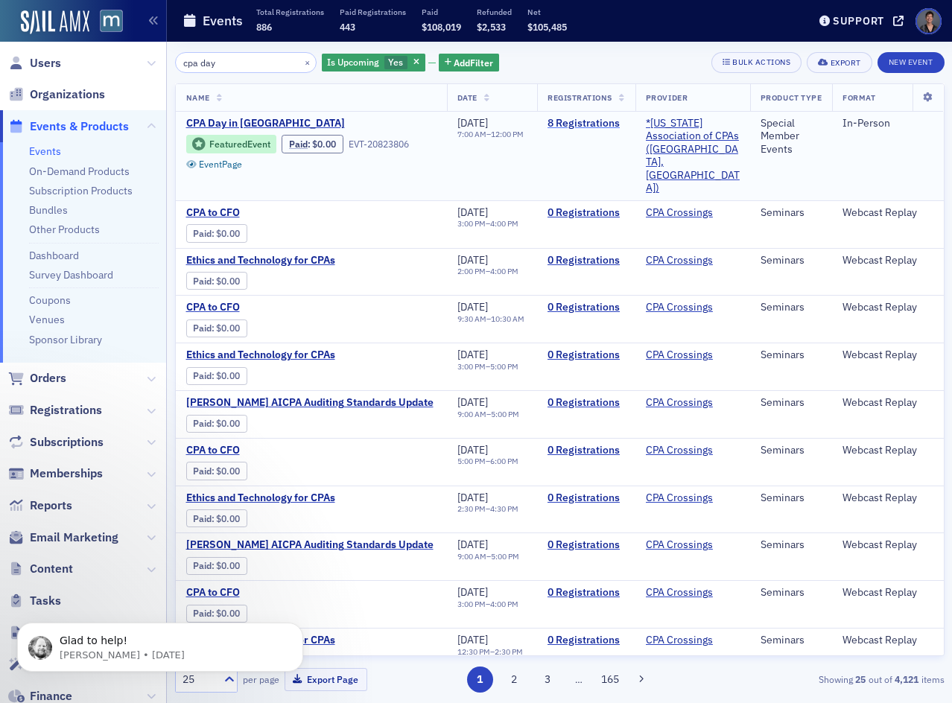
type input "cpa day"
click at [625, 126] on link "8 Registrations" at bounding box center [585, 123] width 77 height 13
